Goal: Check status: Check status

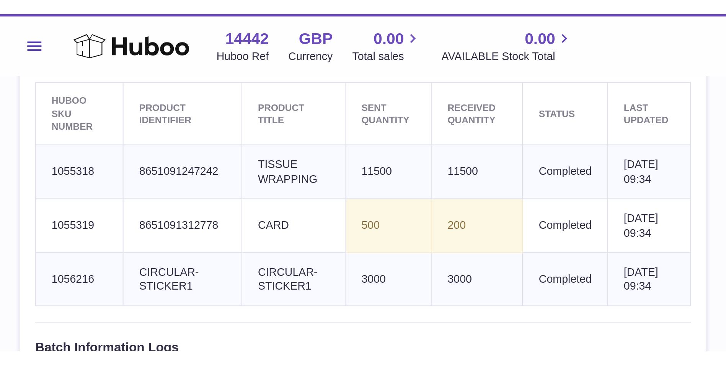
scroll to position [236, 0]
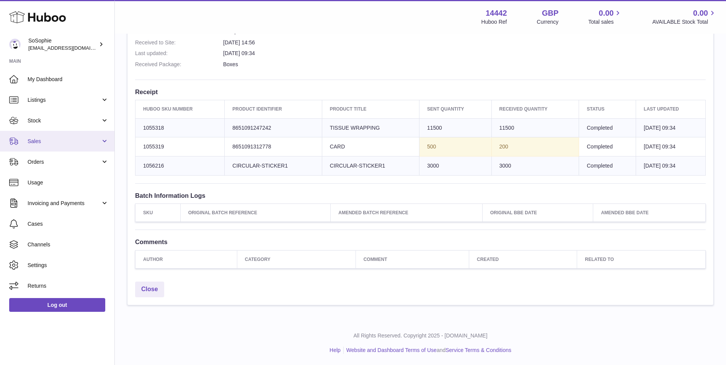
click at [57, 147] on link "Sales" at bounding box center [57, 141] width 114 height 21
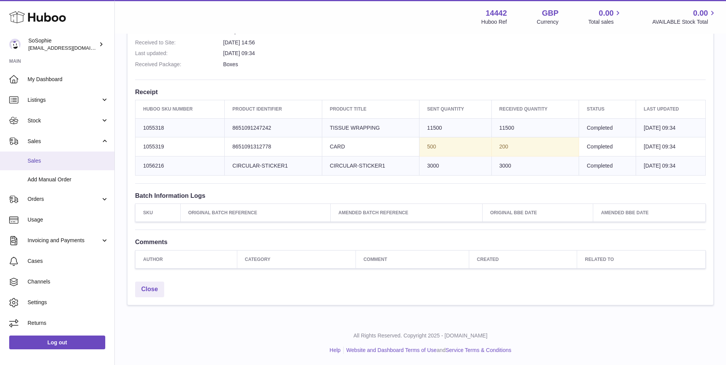
click at [57, 157] on span "Sales" at bounding box center [68, 160] width 81 height 7
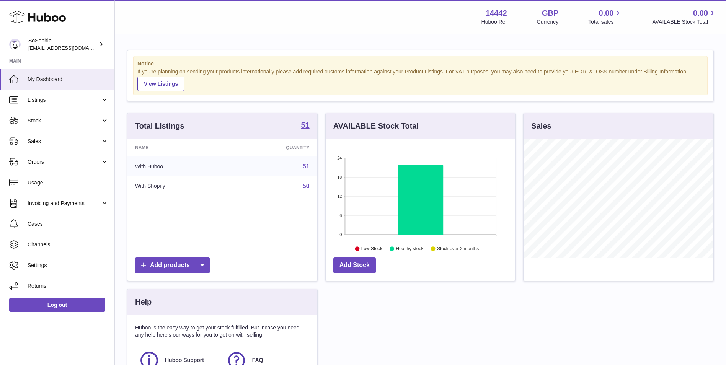
scroll to position [119, 189]
click at [70, 123] on span "Stock" at bounding box center [64, 120] width 73 height 7
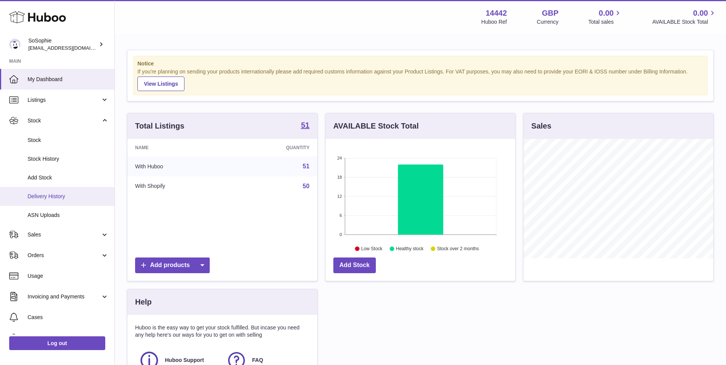
click at [56, 199] on span "Delivery History" at bounding box center [68, 196] width 81 height 7
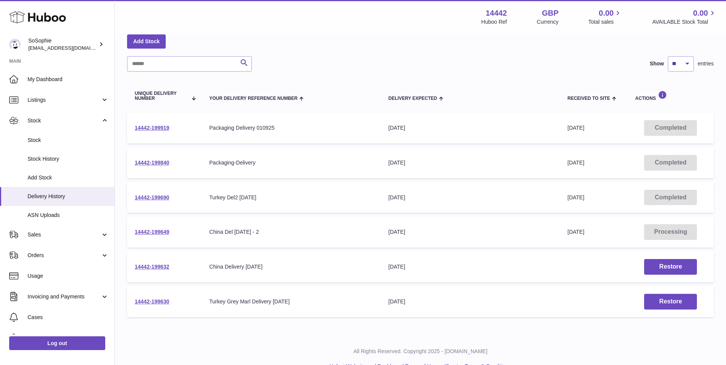
scroll to position [56, 0]
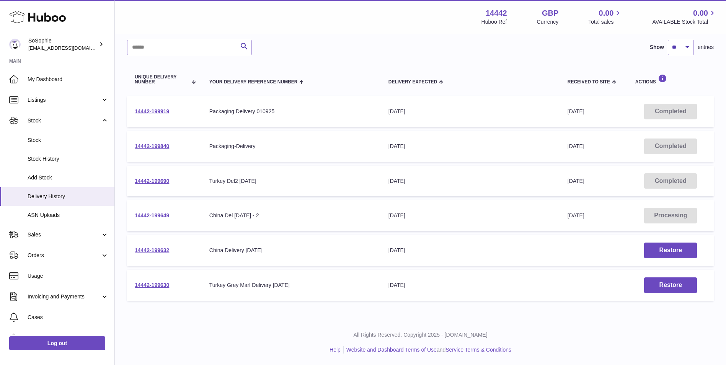
click at [163, 217] on link "14442-199649" at bounding box center [152, 215] width 34 height 6
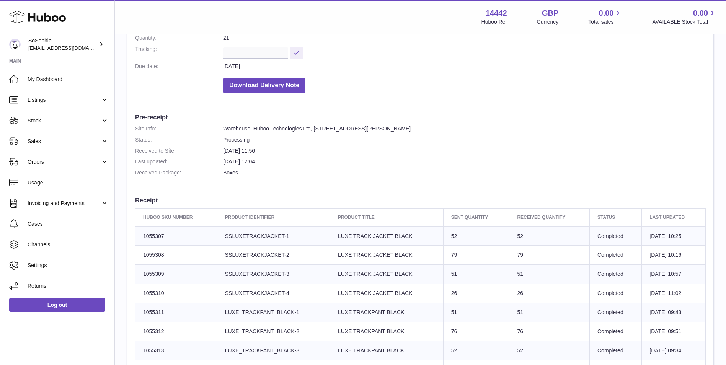
scroll to position [64, 0]
